Goal: Task Accomplishment & Management: Use online tool/utility

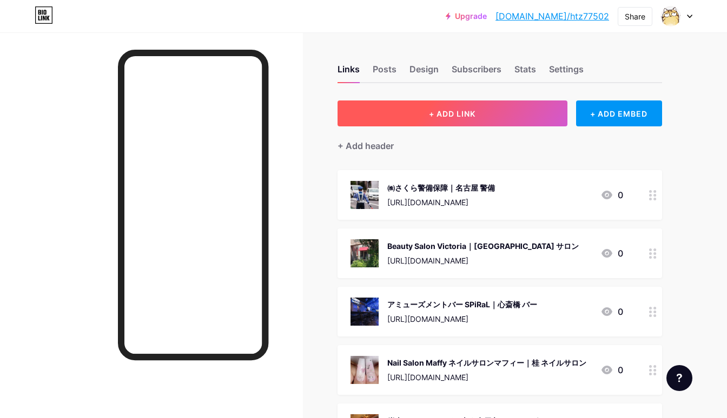
click at [397, 121] on button "+ ADD LINK" at bounding box center [452, 114] width 230 height 26
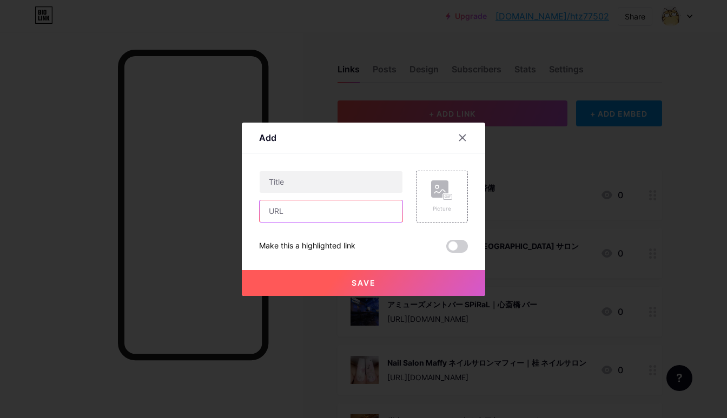
click at [333, 205] on input "text" at bounding box center [331, 212] width 143 height 22
paste input "[URL][DOMAIN_NAME]"
type input "[URL][DOMAIN_NAME]"
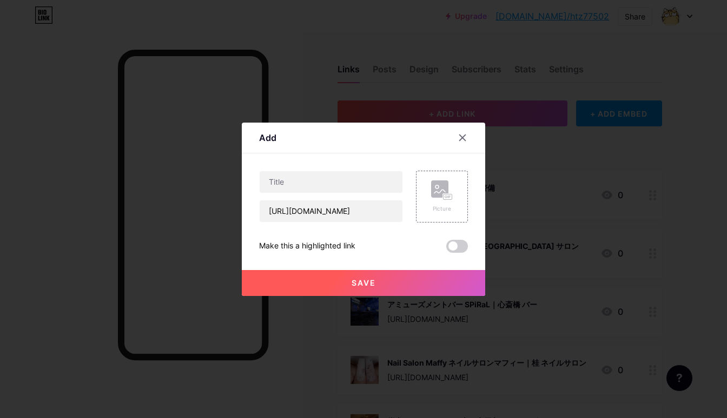
click at [342, 168] on div "Content YouTube Play YouTube video without leaving your page. ADD Vimeo Play Vi…" at bounding box center [363, 203] width 209 height 99
click at [338, 186] on input "text" at bounding box center [331, 182] width 143 height 22
paste input "ももはな整骨院｜葛飾区 整骨院"
type input "ももはな整骨院｜葛飾区 整骨院"
click at [443, 197] on rect at bounding box center [447, 196] width 9 height 5
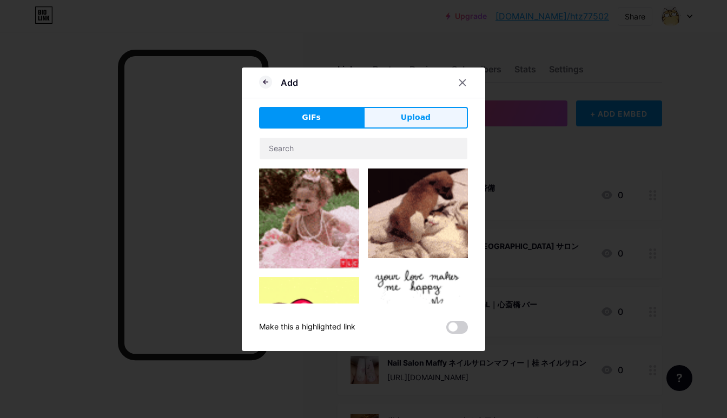
click at [433, 110] on button "Upload" at bounding box center [415, 118] width 104 height 22
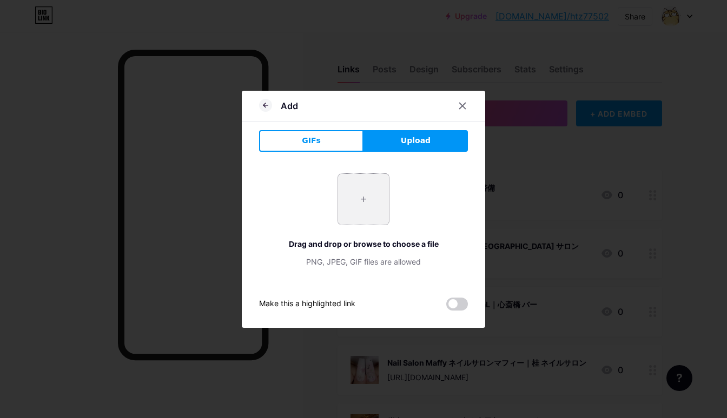
click at [370, 177] on input "file" at bounding box center [363, 199] width 51 height 51
type input "C:\fakepath\a190a6f87f878ee722208fc581a9f69bc4a84aaa54daae912dc26dee79d03e14.jpg"
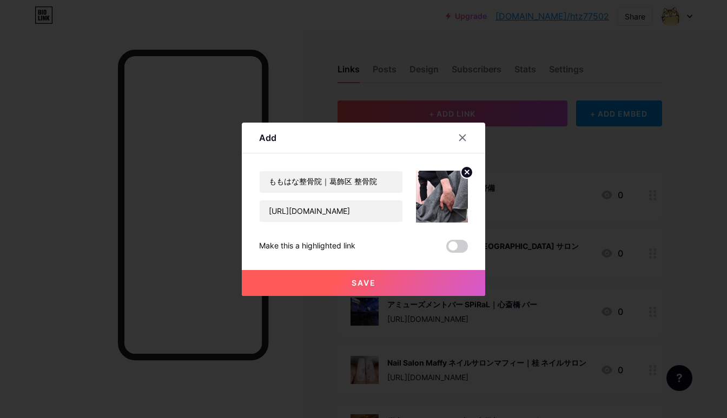
click at [332, 277] on button "Save" at bounding box center [363, 283] width 243 height 26
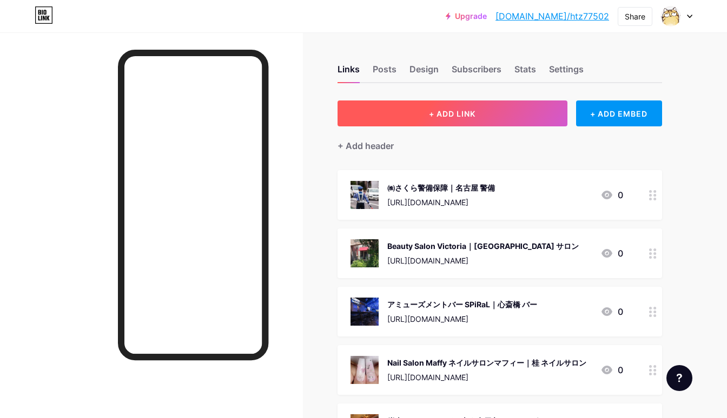
click at [437, 105] on button "+ ADD LINK" at bounding box center [452, 114] width 230 height 26
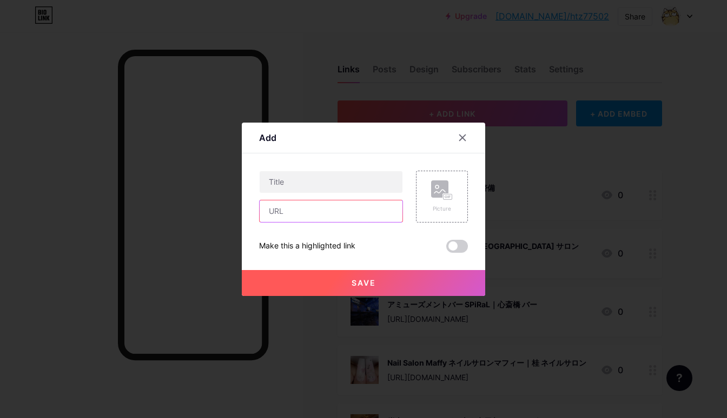
click at [354, 207] on input "text" at bounding box center [331, 212] width 143 height 22
paste input "[URL][DOMAIN_NAME]"
type input "[URL][DOMAIN_NAME]"
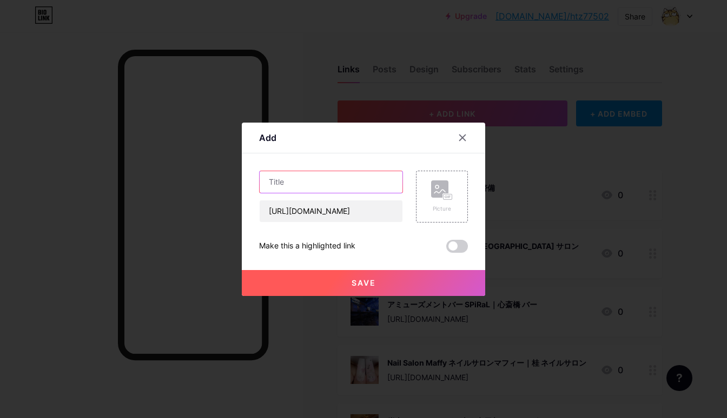
click at [331, 184] on input "text" at bounding box center [331, 182] width 143 height 22
paste input "リラクゼーションサロン 森のうさぎのこいたろう｜[PERSON_NAME]市 リラクセーション"
type input "リラクゼーションサロン 森のうさぎのこいたろう｜[PERSON_NAME]市 リラクセーション"
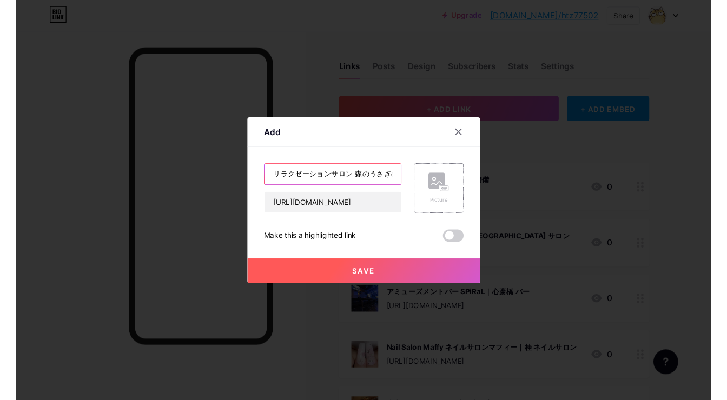
scroll to position [0, 137]
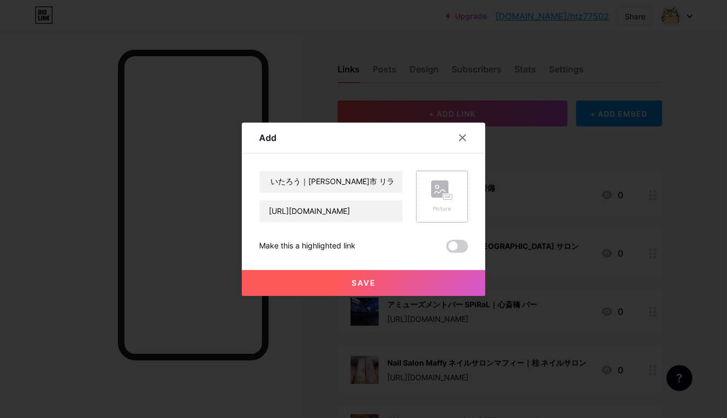
click at [428, 200] on div "Picture" at bounding box center [442, 197] width 52 height 52
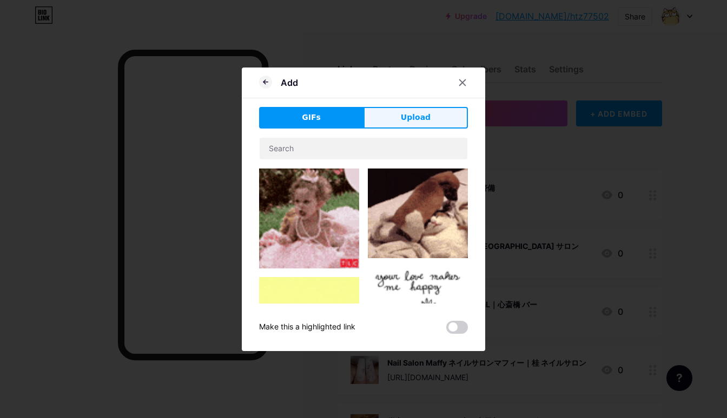
click at [424, 123] on button "Upload" at bounding box center [415, 118] width 104 height 22
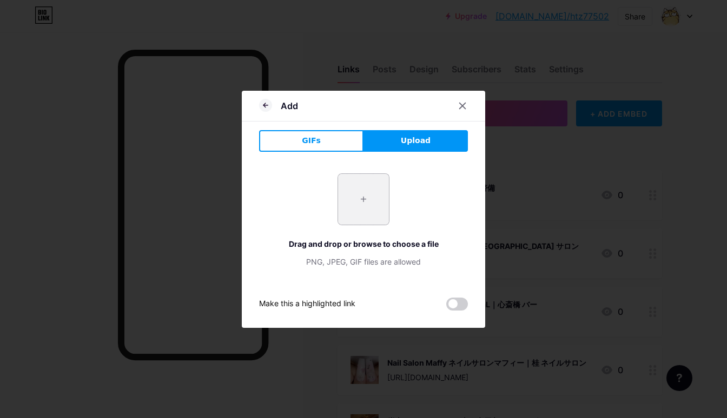
click at [350, 200] on input "file" at bounding box center [363, 199] width 51 height 51
type input "C:\fakepath\29a444d8ce00c559e0e409c3c211c18c1aec12b62034c0bce69bb819bc82f403.jpg"
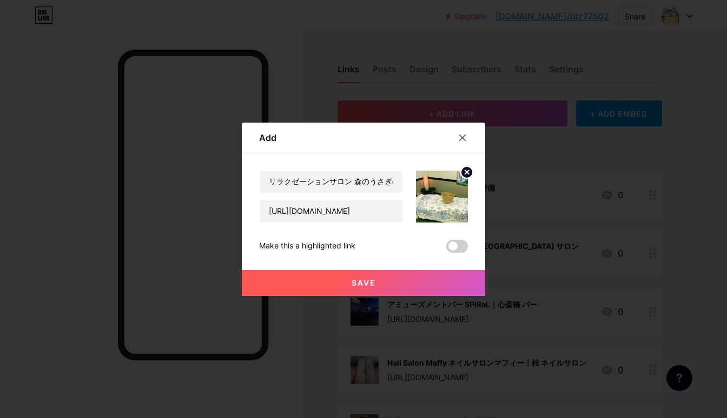
click at [342, 278] on button "Save" at bounding box center [363, 283] width 243 height 26
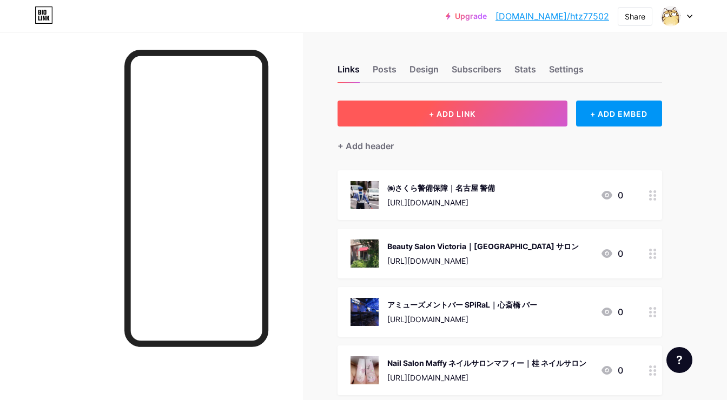
click at [441, 117] on span "+ ADD LINK" at bounding box center [452, 113] width 46 height 9
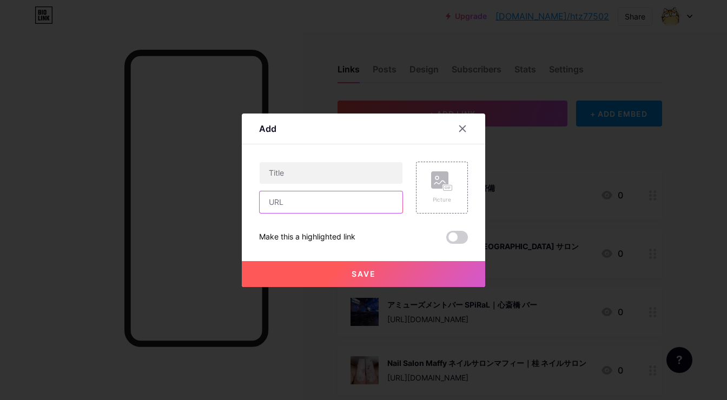
click at [367, 198] on input "text" at bounding box center [331, 202] width 143 height 22
paste input "[URL][DOMAIN_NAME]"
type input "[URL][DOMAIN_NAME]"
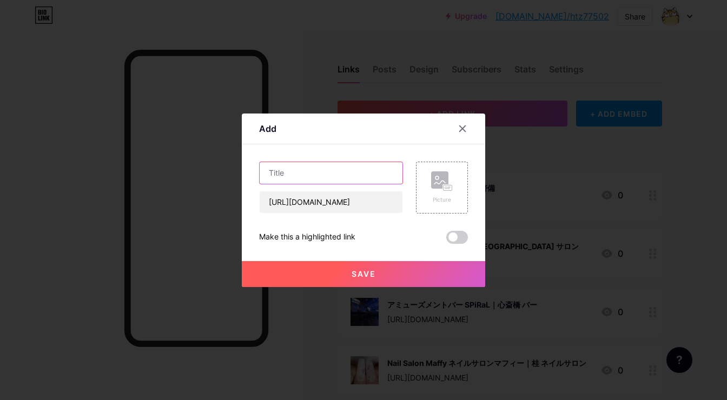
click at [374, 177] on input "text" at bounding box center [331, 173] width 143 height 22
paste input "DAZZLING GYM(ダズリンジム)淵野辺店 パーソナルジム＆ストレッチ｜相模原市 パーソナルジム"
type input "DAZZLING GYM(ダズリンジム)淵野辺店 パーソナルジム＆ストレッチ｜相模原市 パーソナルジム"
click at [447, 177] on rect at bounding box center [439, 179] width 17 height 17
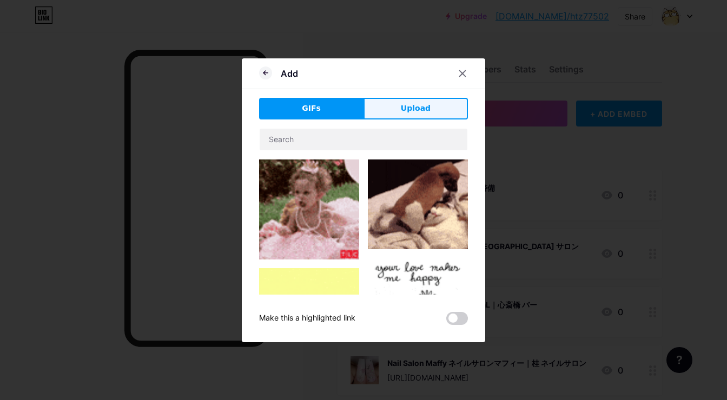
click at [437, 107] on button "Upload" at bounding box center [415, 109] width 104 height 22
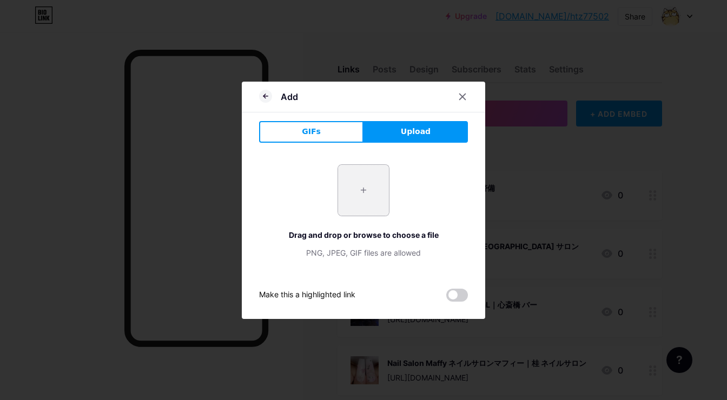
click at [375, 180] on input "file" at bounding box center [363, 190] width 51 height 51
type input "C:\fakepath\5908ab2c1bc1bd20db35772d49a73bfb498a2977af93bc021731751cd51524cb.jpg"
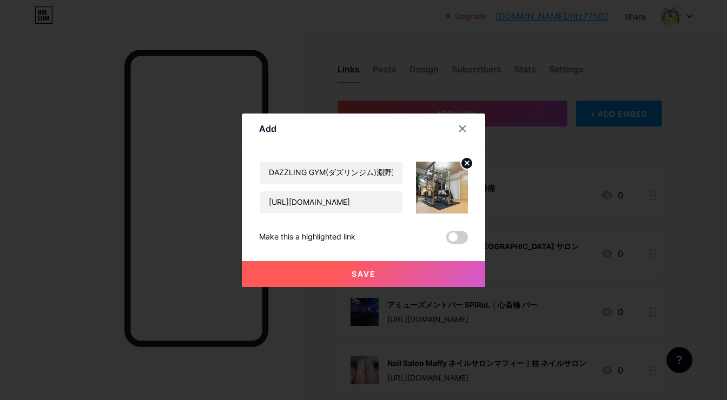
click at [367, 278] on button "Save" at bounding box center [363, 274] width 243 height 26
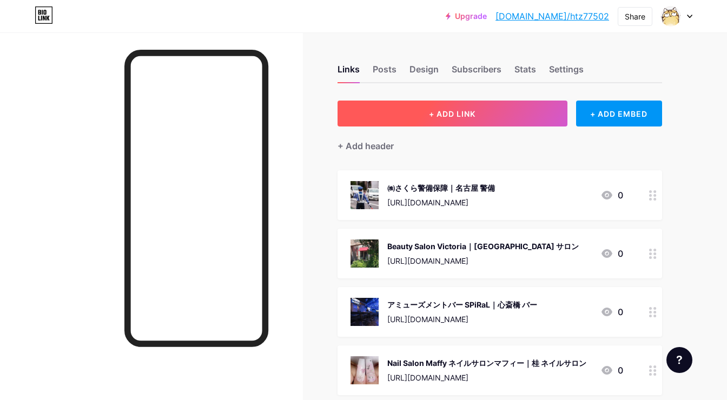
click at [439, 112] on span "+ ADD LINK" at bounding box center [452, 113] width 46 height 9
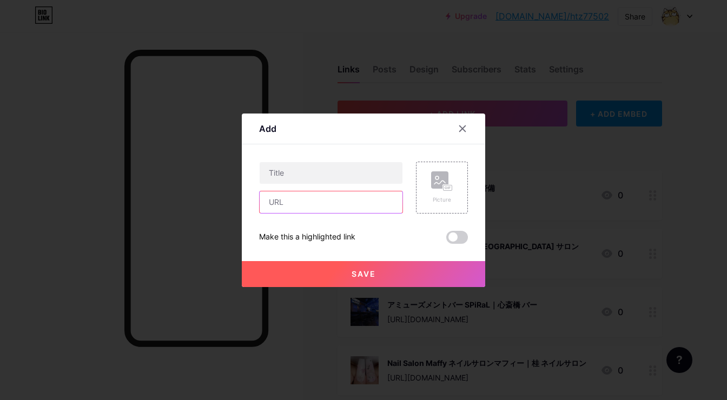
click at [396, 199] on input "text" at bounding box center [331, 202] width 143 height 22
paste input "[URL][DOMAIN_NAME]"
type input "[URL][DOMAIN_NAME]"
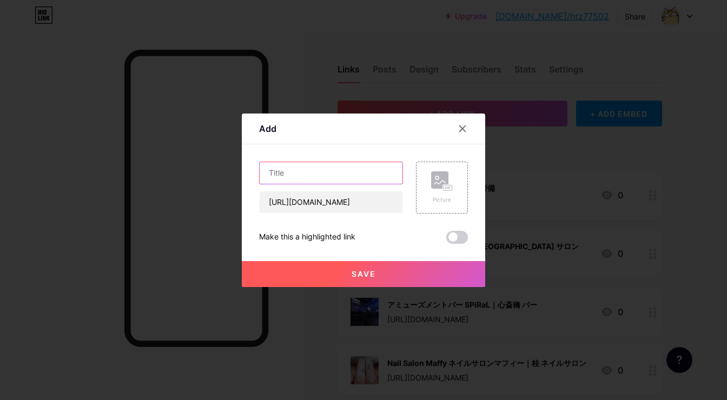
click at [387, 177] on input "text" at bounding box center [331, 173] width 143 height 22
paste input "claire.nail｜見沼区 ネイル"
type input "claire.nail｜見沼区 ネイル"
click at [460, 185] on div "Picture" at bounding box center [442, 188] width 52 height 52
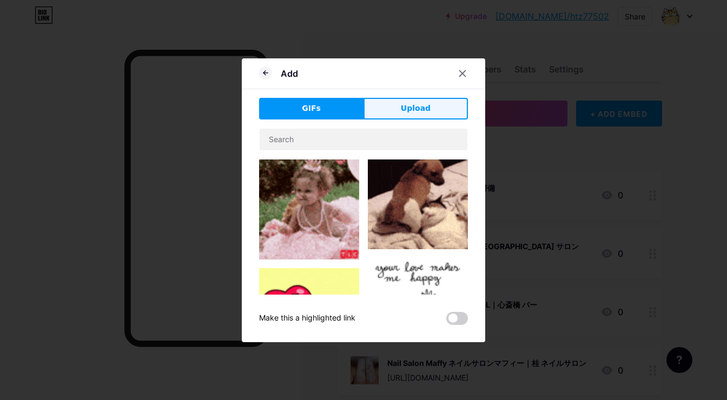
click at [436, 103] on button "Upload" at bounding box center [415, 109] width 104 height 22
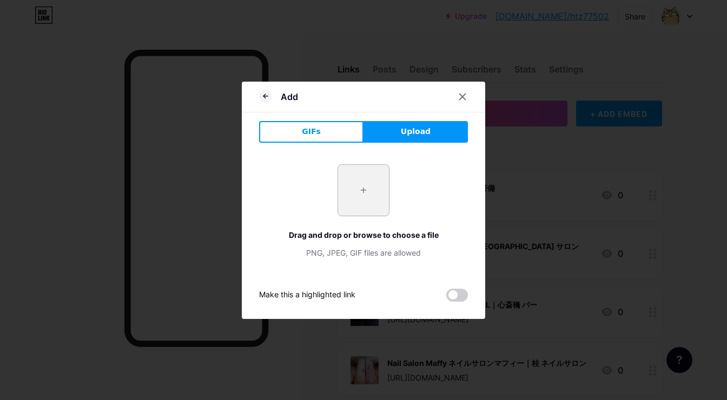
click at [378, 184] on input "file" at bounding box center [363, 190] width 51 height 51
type input "C:\fakepath\c175636952d336560ef2e8e4c578df4f5d067a6d44b0bf2451543f445a579e1e.jpg"
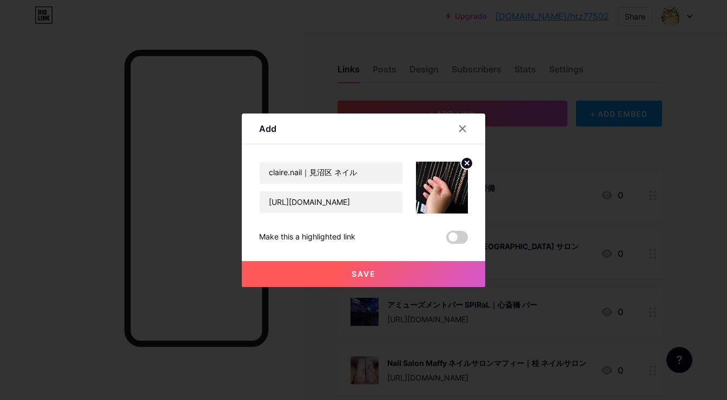
click at [358, 271] on span "Save" at bounding box center [363, 273] width 24 height 9
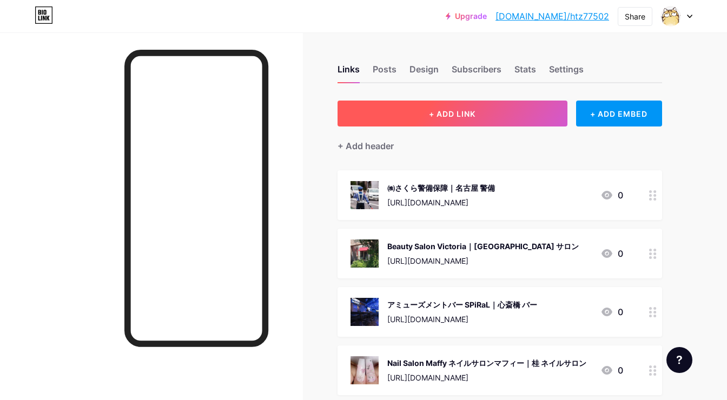
click at [440, 107] on button "+ ADD LINK" at bounding box center [452, 114] width 230 height 26
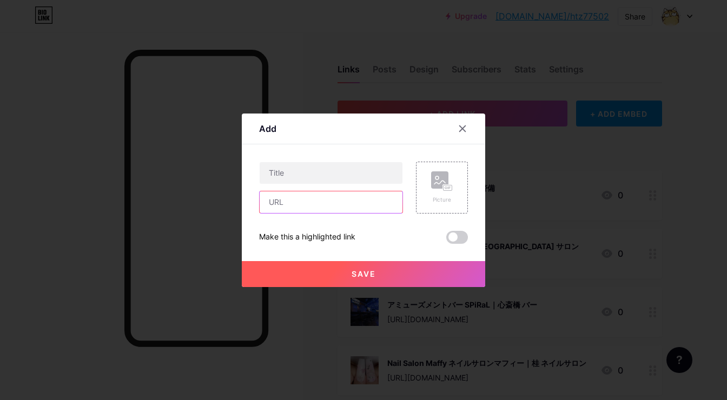
click at [371, 196] on input "text" at bounding box center [331, 202] width 143 height 22
paste input "[URL][DOMAIN_NAME]"
type input "[URL][DOMAIN_NAME]"
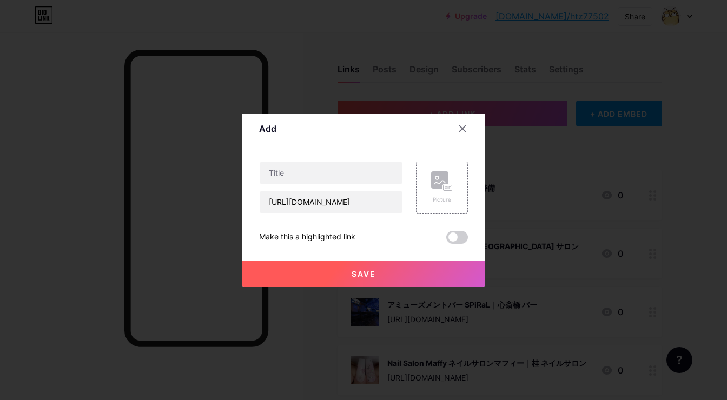
click at [336, 187] on div "[URL][DOMAIN_NAME]" at bounding box center [331, 188] width 144 height 52
click at [338, 175] on input "text" at bounding box center [331, 173] width 143 height 22
paste input "[PERSON_NAME]'s Auto (ウィローズオート）｜[PERSON_NAME][GEOGRAPHIC_DATA] 自動車修理"
type input "[PERSON_NAME]'s Auto (ウィローズオート）｜[PERSON_NAME][GEOGRAPHIC_DATA] 自動車修理"
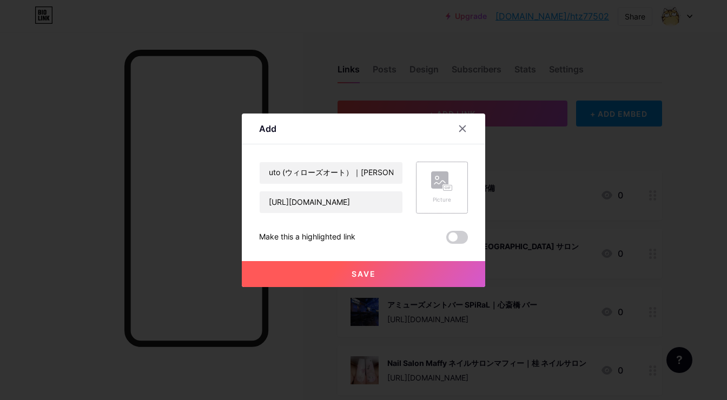
click at [430, 171] on div "Picture" at bounding box center [442, 188] width 52 height 52
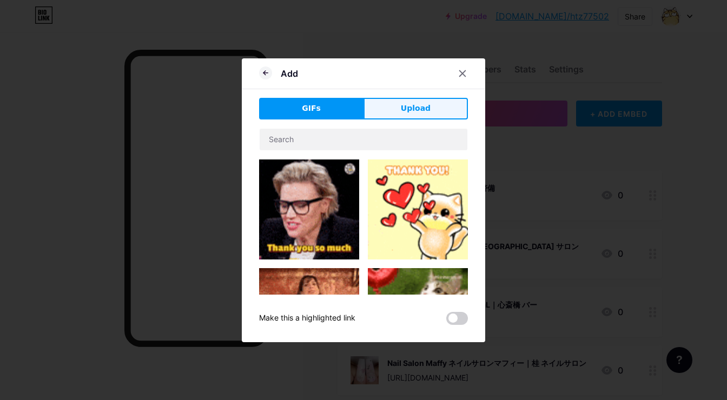
click at [435, 111] on button "Upload" at bounding box center [415, 109] width 104 height 22
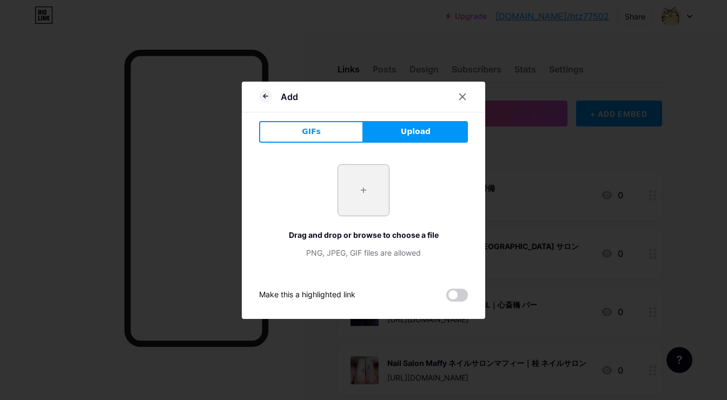
click at [359, 187] on input "file" at bounding box center [363, 190] width 51 height 51
type input "C:\fakepath\78e7e26f9ec0c292061e1cde497a92eb6192fb2a7a191e0b8accc04487a6b877-10…"
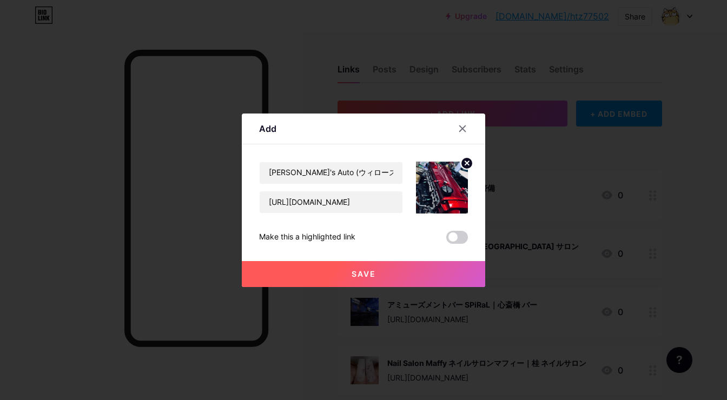
click at [349, 271] on button "Save" at bounding box center [363, 274] width 243 height 26
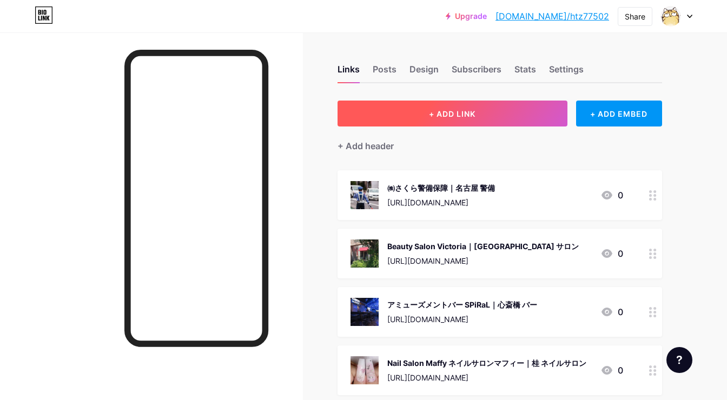
click at [436, 121] on button "+ ADD LINK" at bounding box center [452, 114] width 230 height 26
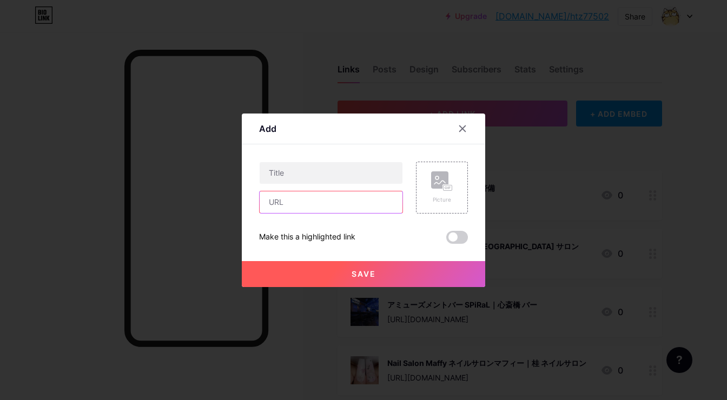
click at [388, 209] on input "text" at bounding box center [331, 202] width 143 height 22
paste input "[URL][DOMAIN_NAME]"
type input "[URL][DOMAIN_NAME]"
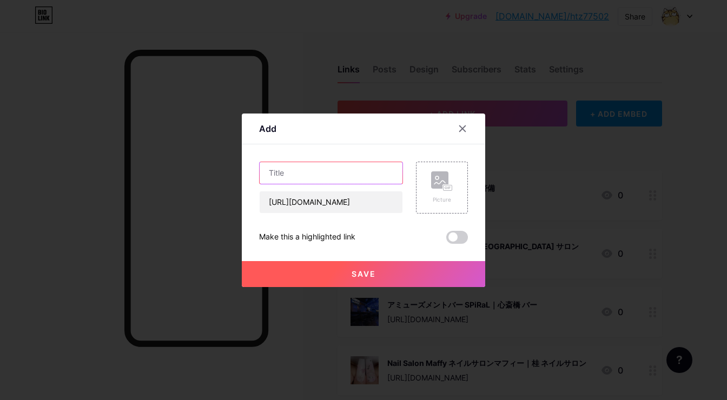
click at [376, 183] on input "text" at bounding box center [331, 173] width 143 height 22
paste input "株式会社O'zGARAGE｜[PERSON_NAME]市 洗車"
type input "株式会社O'zGARAGE｜[PERSON_NAME]市 洗車"
click at [431, 184] on icon at bounding box center [442, 181] width 22 height 20
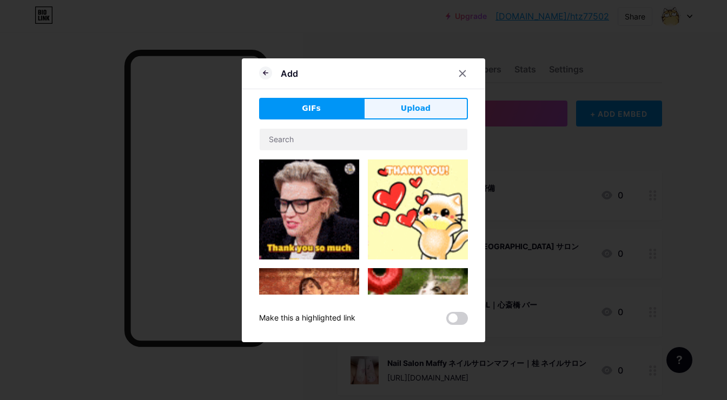
click at [430, 112] on button "Upload" at bounding box center [415, 109] width 104 height 22
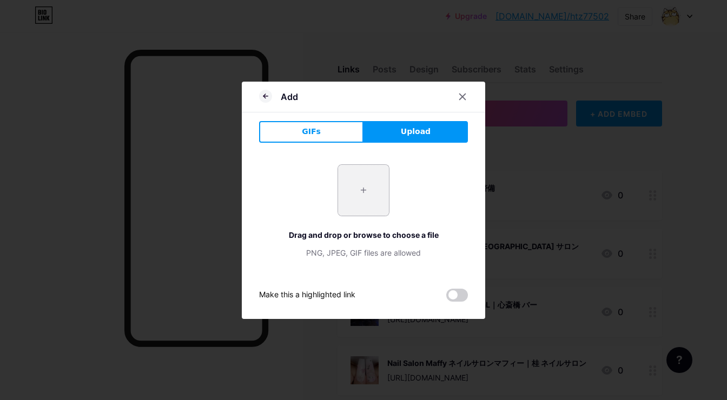
click at [340, 209] on input "file" at bounding box center [363, 190] width 51 height 51
type input "C:\fakepath\6220dda79361bf79f1f8d819d1830b5225c9e6d2046c8dc2bffd6619e3d4087d-10…"
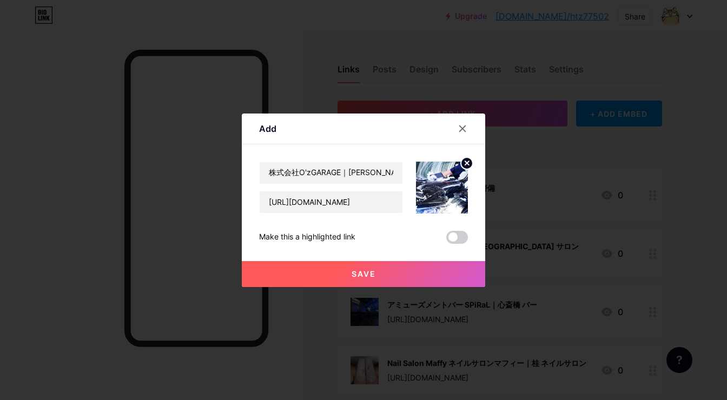
click at [329, 262] on button "Save" at bounding box center [363, 274] width 243 height 26
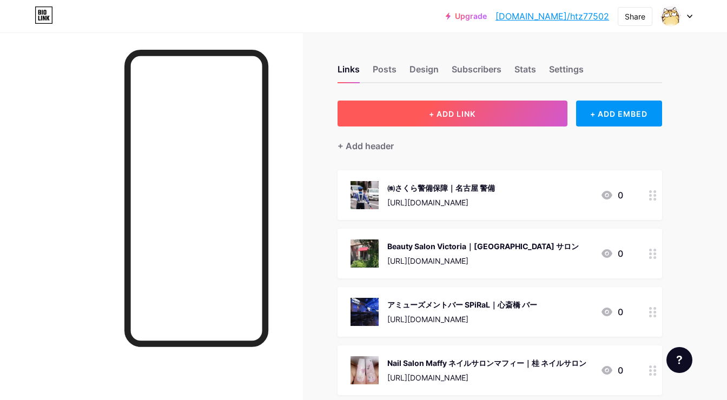
click at [423, 110] on button "+ ADD LINK" at bounding box center [452, 114] width 230 height 26
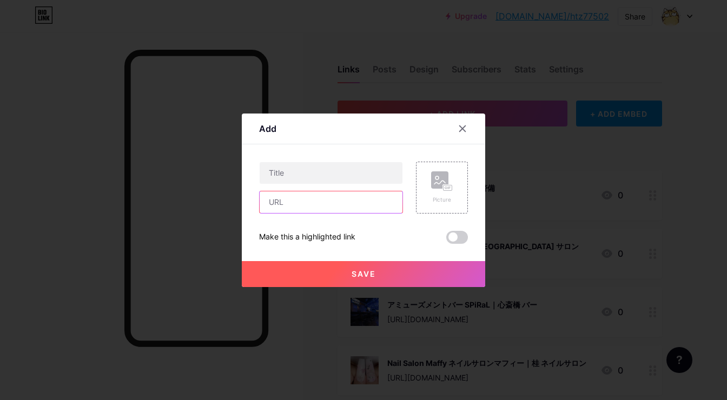
click at [365, 205] on input "text" at bounding box center [331, 202] width 143 height 22
paste input "[URL][DOMAIN_NAME]"
type input "[URL][DOMAIN_NAME]"
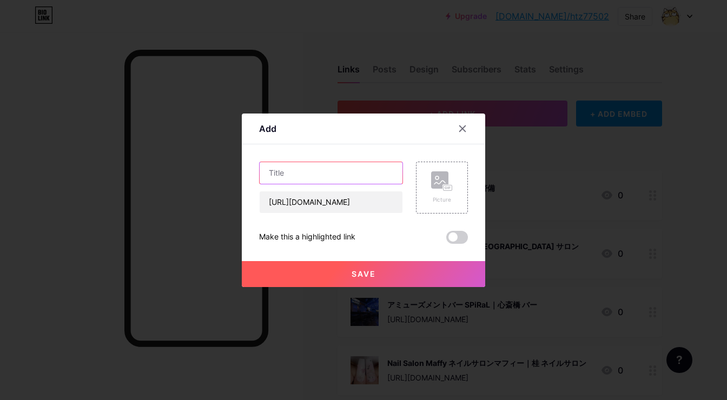
click at [353, 178] on input "text" at bounding box center [331, 173] width 143 height 22
paste input "DOGSALON リロア｜[GEOGRAPHIC_DATA] トリミング"
type input "DOGSALON リロア｜[GEOGRAPHIC_DATA] トリミング"
click at [427, 177] on div "Picture" at bounding box center [442, 188] width 52 height 52
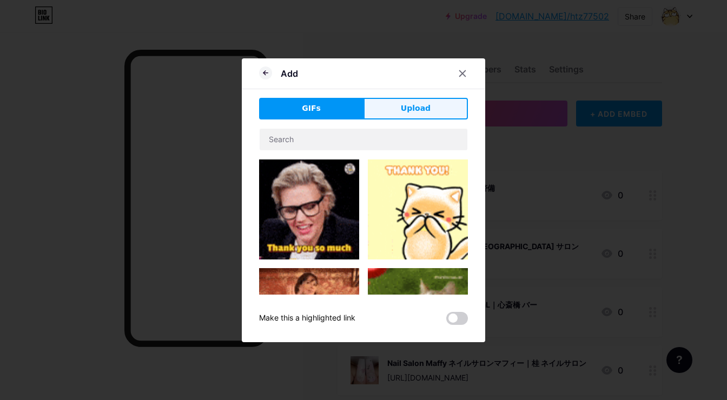
click at [432, 109] on button "Upload" at bounding box center [415, 109] width 104 height 22
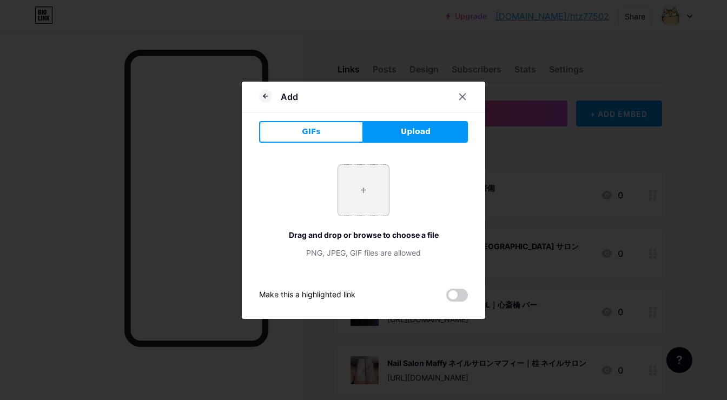
click at [361, 181] on input "file" at bounding box center [363, 190] width 51 height 51
type input "C:\fakepath\855b6125aa6d71336911ccb28b62edf85d39d2632a7e0605fd5b0d4020a6aeac-10…"
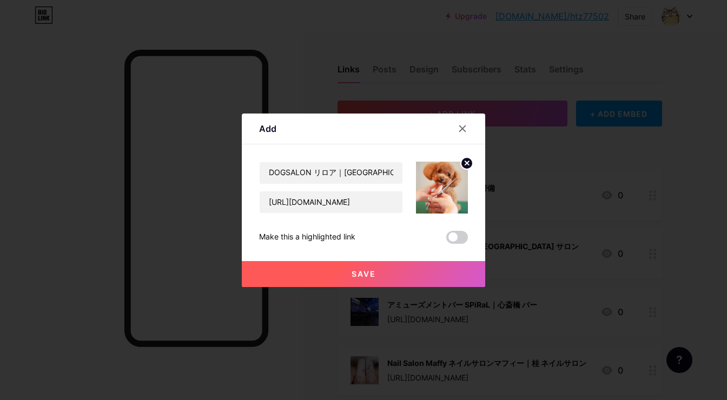
click at [354, 272] on span "Save" at bounding box center [363, 273] width 24 height 9
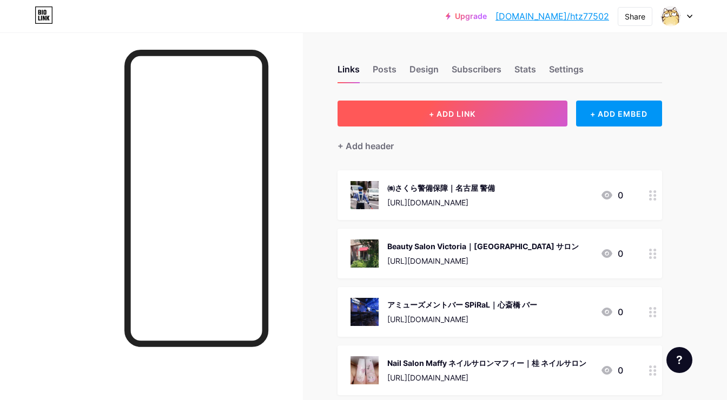
click at [456, 121] on button "+ ADD LINK" at bounding box center [452, 114] width 230 height 26
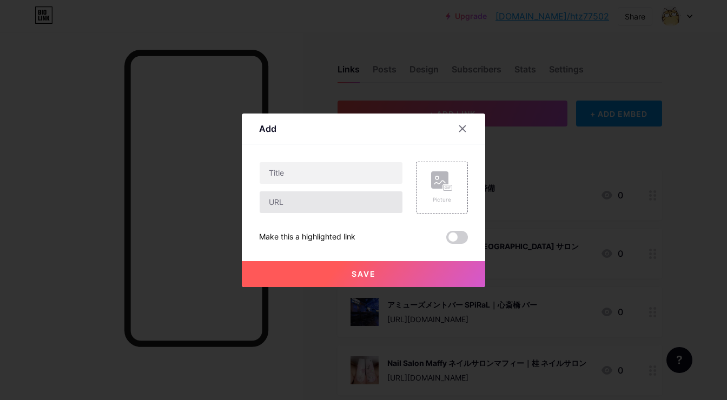
click at [390, 201] on input "text" at bounding box center [331, 202] width 143 height 22
paste input "[URL][DOMAIN_NAME]"
type input "[URL][DOMAIN_NAME]"
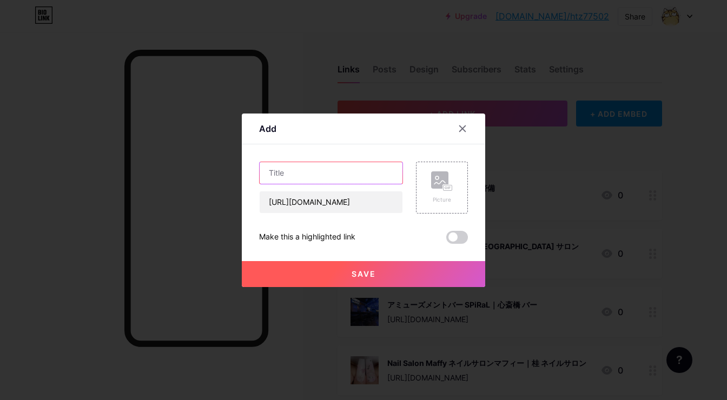
click at [385, 177] on input "text" at bounding box center [331, 173] width 143 height 22
paste input "ボディケアサロン HOGU (ホグ)｜[GEOGRAPHIC_DATA] 整体"
type input "ボディケアサロン HOGU (ホグ)｜[GEOGRAPHIC_DATA] 整体"
click at [448, 189] on rect at bounding box center [447, 187] width 9 height 5
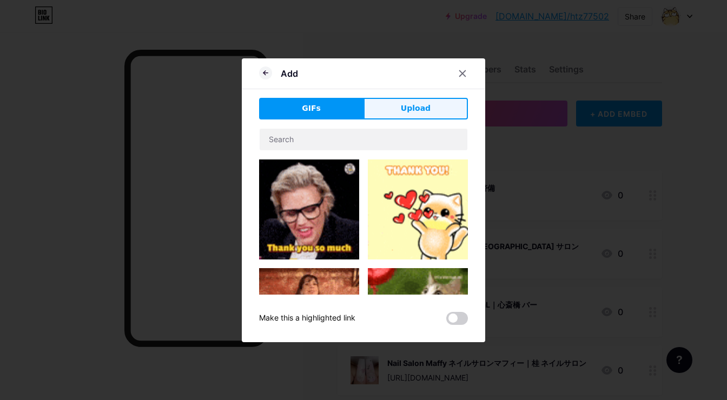
click at [434, 114] on button "Upload" at bounding box center [415, 109] width 104 height 22
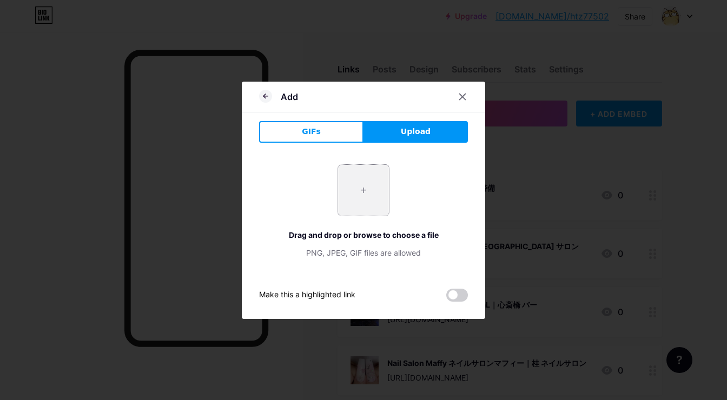
click at [378, 202] on input "file" at bounding box center [363, 190] width 51 height 51
type input "C:\fakepath\12f37ba6dc7e6f210789ef5bc8b1ec0c11216ab227a3539b95ae272c8c8ae304.jpg"
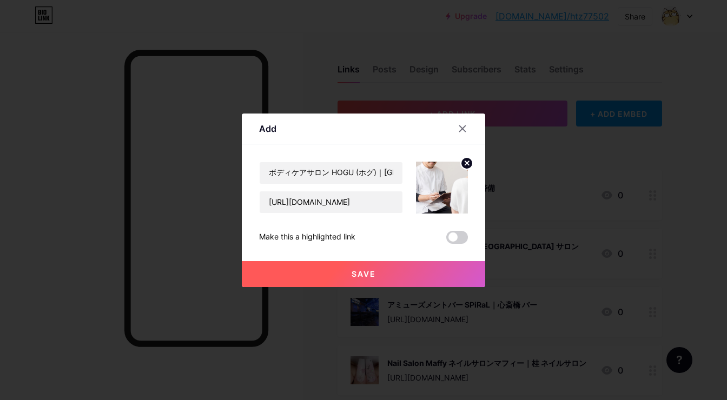
click at [358, 280] on button "Save" at bounding box center [363, 274] width 243 height 26
